Goal: Register for event/course

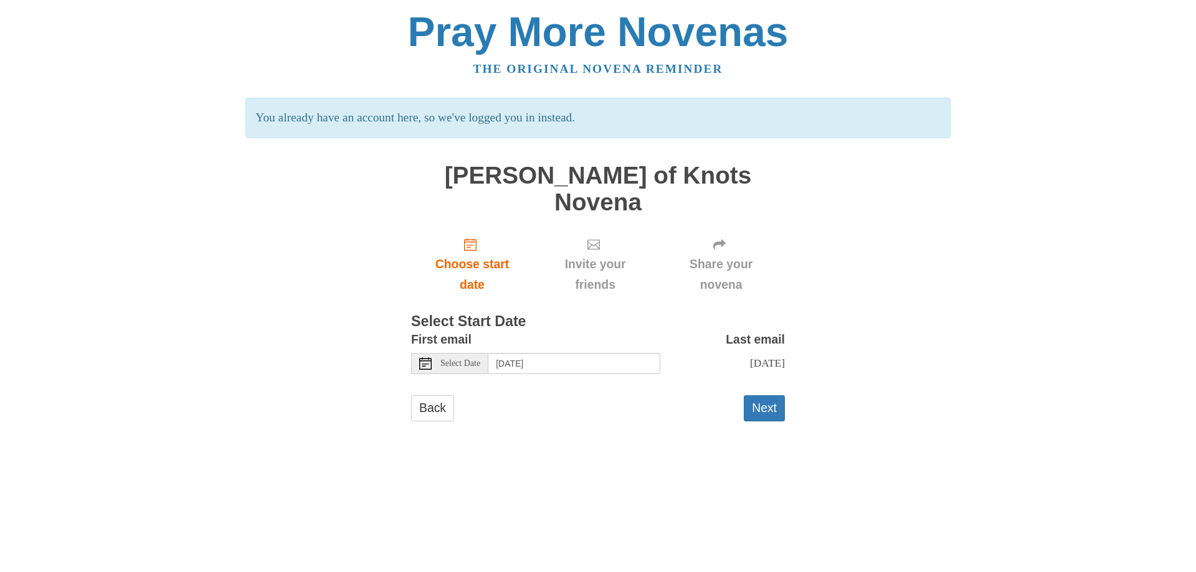
click at [456, 359] on span "Select Date" at bounding box center [460, 363] width 40 height 9
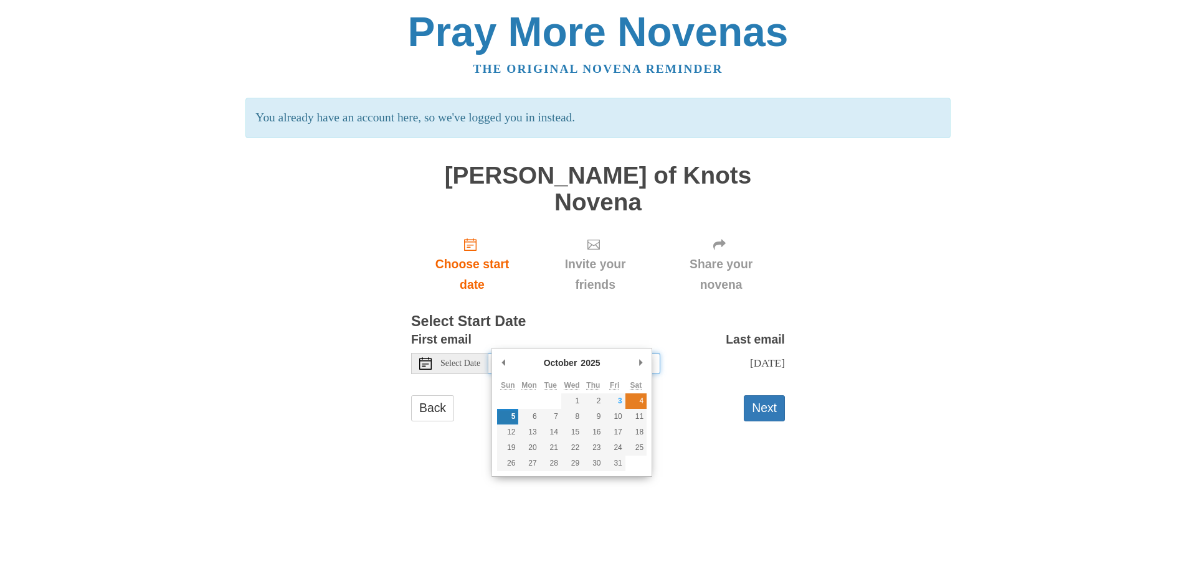
type input "[DATE]"
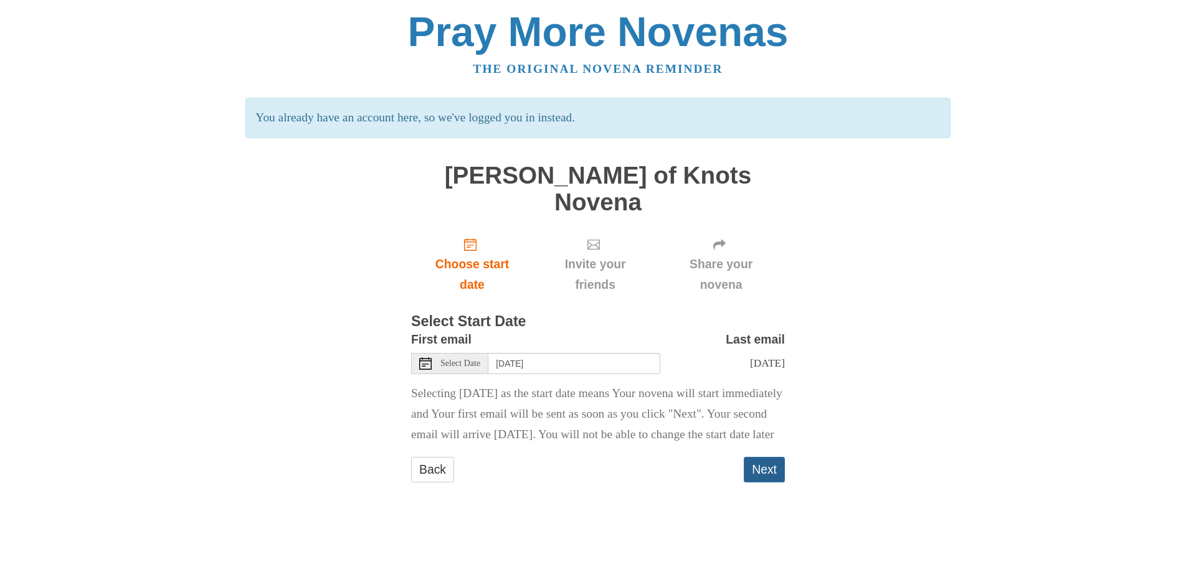
click at [770, 466] on button "Next" at bounding box center [764, 470] width 41 height 26
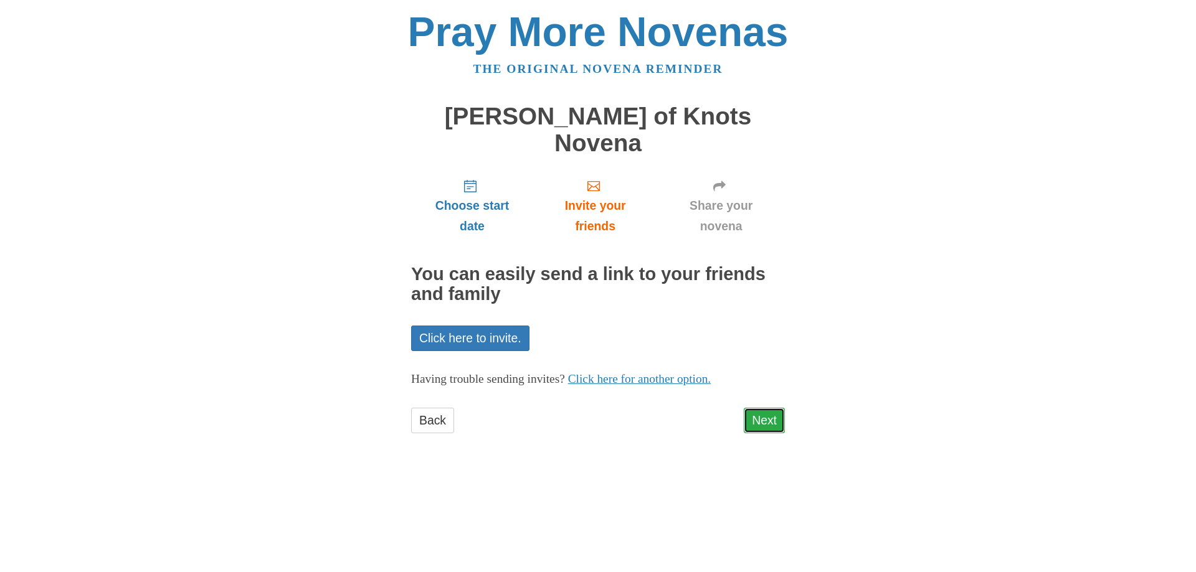
click at [773, 408] on link "Next" at bounding box center [764, 421] width 41 height 26
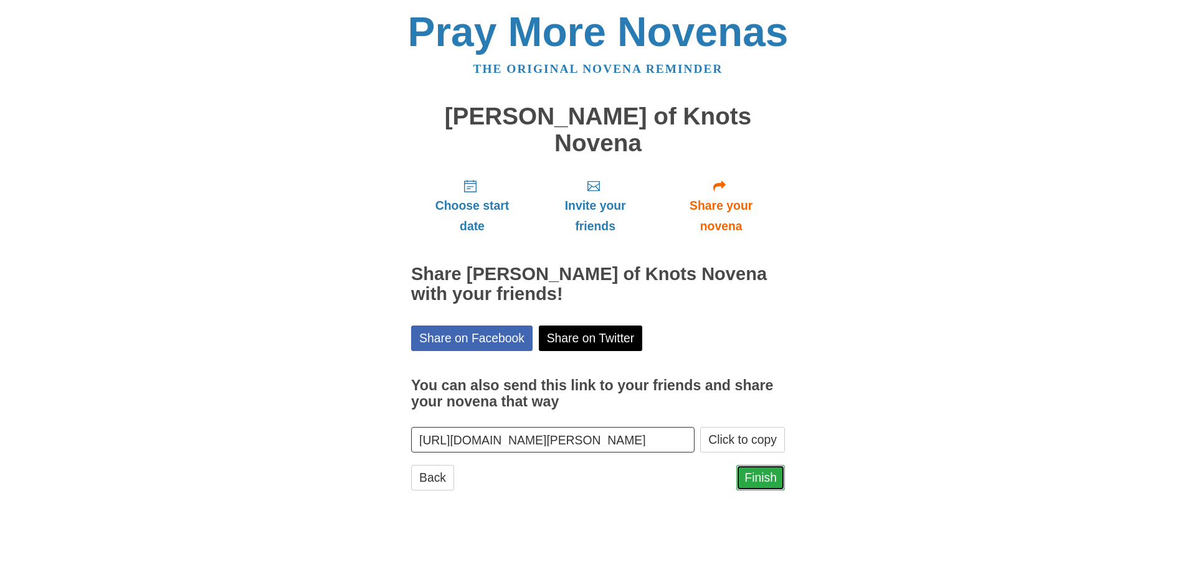
click at [758, 465] on link "Finish" at bounding box center [760, 478] width 49 height 26
